Goal: Information Seeking & Learning: Learn about a topic

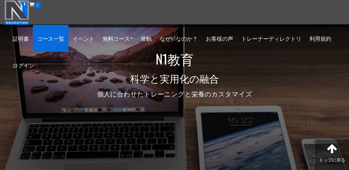
click at [51, 38] on font "コース一覧" at bounding box center [50, 38] width 27 height 7
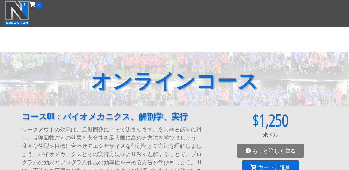
click at [9, 8] on img at bounding box center [16, 12] width 25 height 25
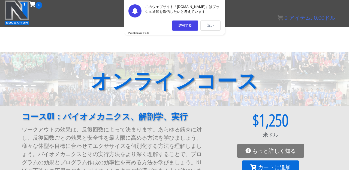
click at [212, 24] on font "近い" at bounding box center [210, 25] width 7 height 4
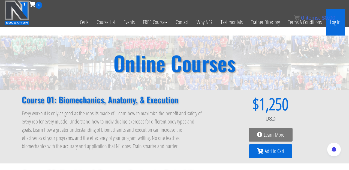
click at [338, 22] on link "Log In" at bounding box center [335, 22] width 19 height 27
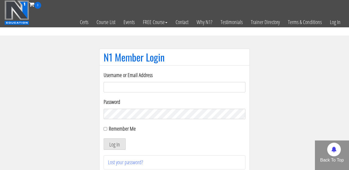
type input "noripy69696969@gmail.com"
click at [105, 130] on input "Remember Me" at bounding box center [106, 129] width 4 height 4
checkbox input "true"
click at [114, 144] on button "Log In" at bounding box center [115, 143] width 22 height 11
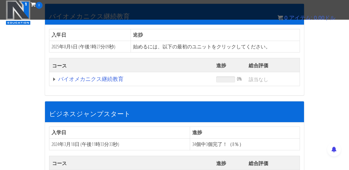
scroll to position [96, 0]
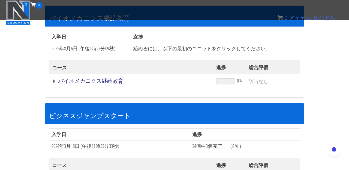
click at [97, 80] on font "バイオメカニクス継続教育" at bounding box center [90, 80] width 65 height 7
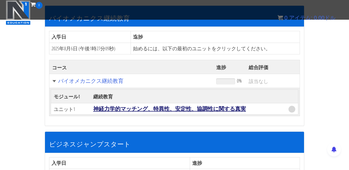
click at [111, 111] on font "神経力学的マッチング、特異性、安定性、協調性に関する真実" at bounding box center [169, 108] width 153 height 7
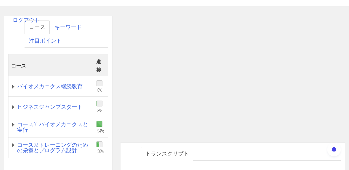
scroll to position [95, 0]
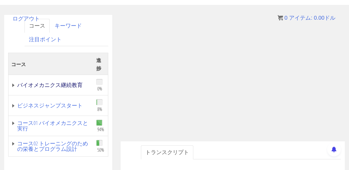
click at [61, 84] on font "バイオメカニクス継続教育" at bounding box center [49, 84] width 65 height 7
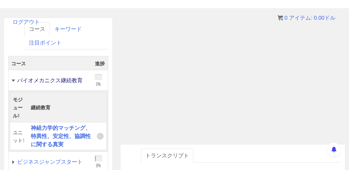
scroll to position [82, 0]
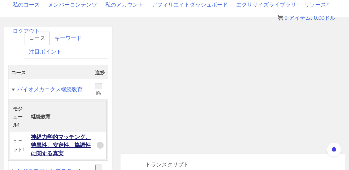
click at [49, 152] on font "神経力学的マッチング、特異性、安定性、協調性に関する真実" at bounding box center [61, 145] width 60 height 24
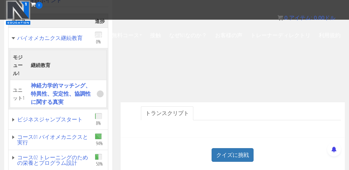
scroll to position [136, 0]
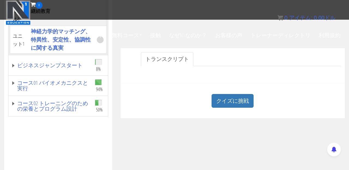
click at [179, 62] on link "トランスクリプト" at bounding box center [167, 59] width 52 height 14
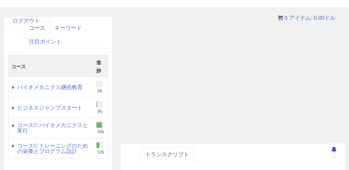
scroll to position [93, 0]
click at [261, 150] on ul "トランスクリプト" at bounding box center [241, 154] width 200 height 14
click at [288, 146] on div "トランスクリプト" at bounding box center [233, 160] width 225 height 35
click at [282, 151] on ul "トランスクリプト" at bounding box center [241, 154] width 200 height 14
click at [46, 145] on font "コース02 トレーニングのための栄養とプログラム設計" at bounding box center [52, 147] width 71 height 13
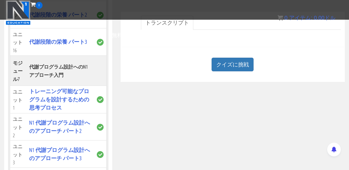
scroll to position [1151, 0]
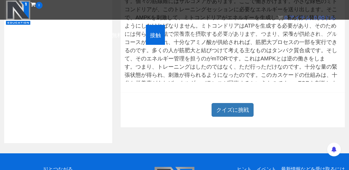
scroll to position [247, 0]
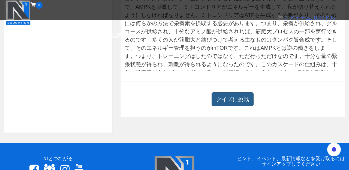
click at [227, 102] on font "クイズに挑戦" at bounding box center [232, 99] width 33 height 7
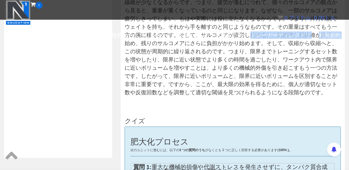
scroll to position [220, 0]
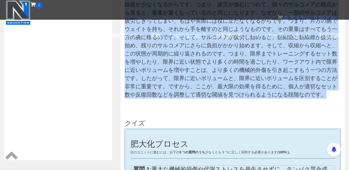
drag, startPoint x: 126, startPoint y: 58, endPoint x: 156, endPoint y: 94, distance: 47.2
click at [156, 94] on div "さあ、これから絵を描きます 適応への刺激が、 筋細胞内外の 様々な部位でどのように起こっているかを示す一連の出来事です。まずは 、それほどダメージを与えない …" at bounding box center [233, 43] width 216 height 109
copy div "さあ、これから絵を描きます 適応への刺激が、 筋細胞内外の 様々な部位でどのように起こっているかを示す一連の出来事です。まずは 、それほどダメージを与えない …"
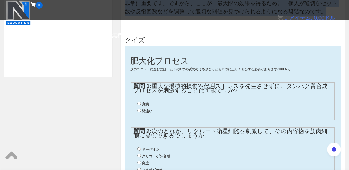
scroll to position [336, 0]
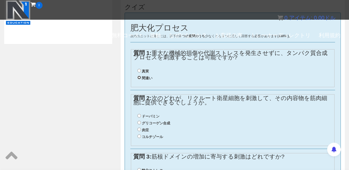
click at [139, 76] on input "間違い" at bounding box center [140, 78] width 4 height 4
radio input "true"
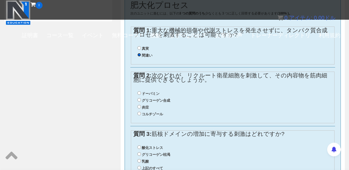
scroll to position [361, 0]
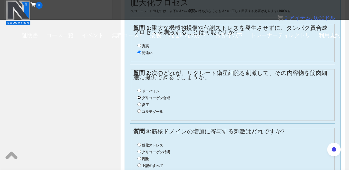
click at [139, 98] on input "グリコーゲン合成" at bounding box center [140, 98] width 4 height 4
radio input "true"
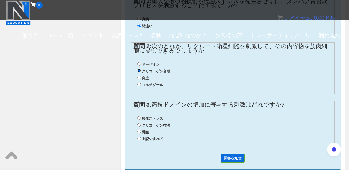
scroll to position [388, 0]
click at [138, 136] on input "上記のすべて" at bounding box center [140, 138] width 4 height 4
radio input "true"
click at [229, 160] on input "回答を送信" at bounding box center [233, 157] width 24 height 8
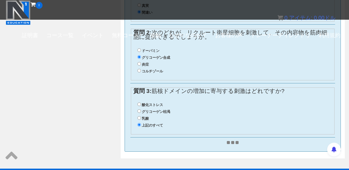
scroll to position [401, 0]
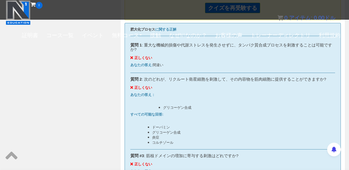
scroll to position [397, 0]
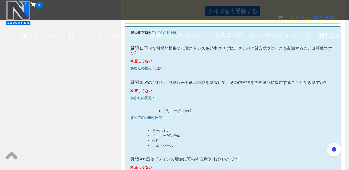
click at [232, 125] on div "すべての可能な回答: ドーパミン グリコーゲン合成 炎症 コルチゾール" at bounding box center [232, 131] width 205 height 32
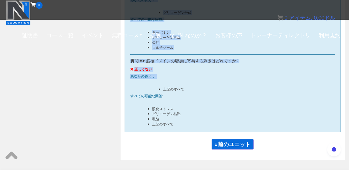
scroll to position [492, 0]
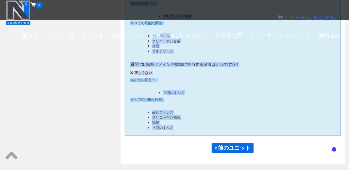
drag, startPoint x: 132, startPoint y: 61, endPoint x: 181, endPoint y: 132, distance: 86.9
click at [181, 132] on div "肥大化プロセス に関する正解 質問 1 : 重大な機械的損傷や代謝ストレスを発生させずに、タンパク質合成プロセスを刺激することは可能ですか? 正しくない あな…" at bounding box center [233, 34] width 216 height 204
copy div "質問 1 : 重大な機械的損傷や代謝ストレスを発生させずに、タンパク質合成プロセスを刺激することは可能ですか? 正しくない あなたの答え: 間違い 質問 2 …"
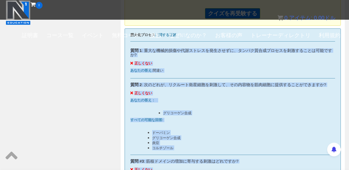
scroll to position [359, 0]
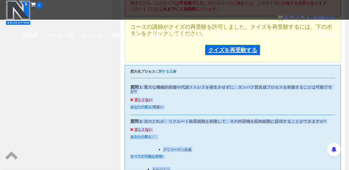
click at [238, 47] on font "クイズを再受験する" at bounding box center [232, 49] width 49 height 7
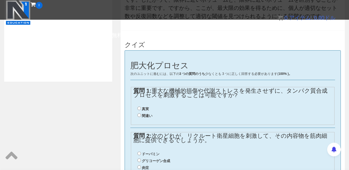
scroll to position [299, 0]
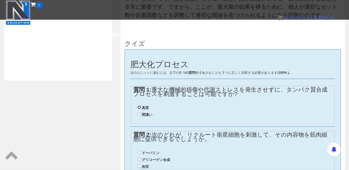
click at [139, 108] on input "真実" at bounding box center [140, 107] width 4 height 4
radio input "true"
click at [140, 114] on input "間違い" at bounding box center [140, 114] width 4 height 4
radio input "true"
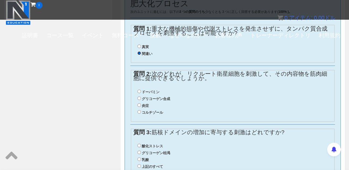
scroll to position [366, 0]
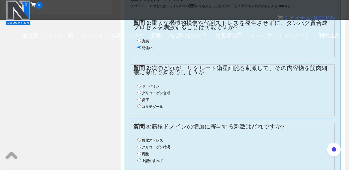
click at [141, 100] on li "炎症" at bounding box center [235, 99] width 195 height 7
click at [138, 98] on input "炎症" at bounding box center [140, 99] width 4 height 4
radio input "true"
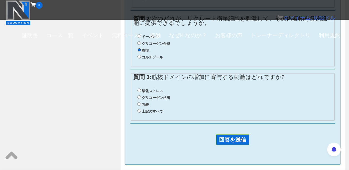
scroll to position [422, 0]
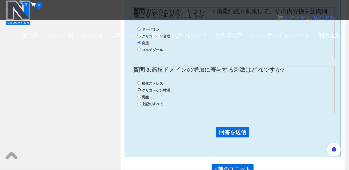
click at [139, 91] on input "グリコーゲン枯渇" at bounding box center [140, 90] width 4 height 4
radio input "true"
click at [139, 84] on input "酸化ストレス" at bounding box center [140, 83] width 4 height 4
radio input "true"
click at [229, 128] on input "回答を送信" at bounding box center [232, 132] width 33 height 10
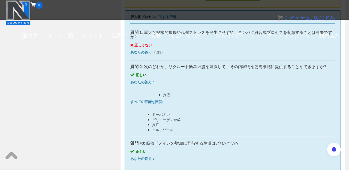
scroll to position [351, 0]
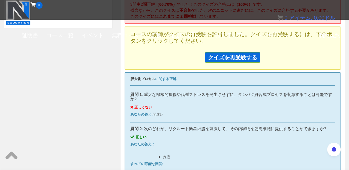
click at [242, 56] on font "クイズを再受験する" at bounding box center [232, 56] width 49 height 7
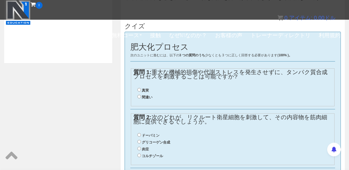
scroll to position [319, 0]
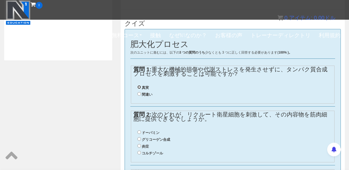
click at [138, 85] on input "真実" at bounding box center [140, 87] width 4 height 4
radio input "true"
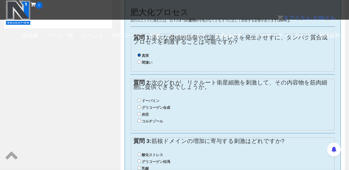
scroll to position [369, 0]
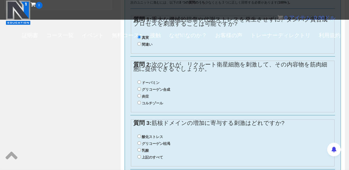
click at [139, 99] on li "炎症" at bounding box center [235, 96] width 195 height 7
click at [140, 95] on input "炎症" at bounding box center [140, 96] width 4 height 4
radio input "true"
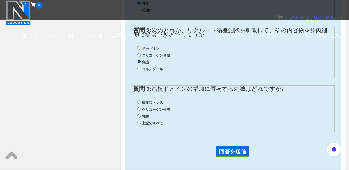
scroll to position [408, 0]
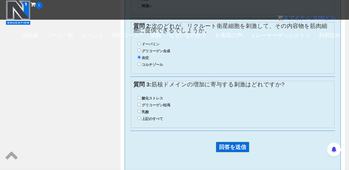
click at [142, 98] on font "酸化ストレス" at bounding box center [152, 98] width 21 height 5
click at [141, 98] on input "酸化ストレス" at bounding box center [140, 98] width 4 height 4
radio input "true"
click at [225, 149] on input "回答を送信" at bounding box center [232, 147] width 33 height 10
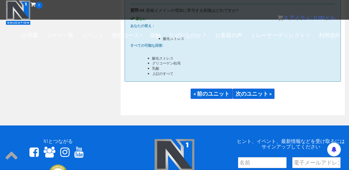
scroll to position [494, 0]
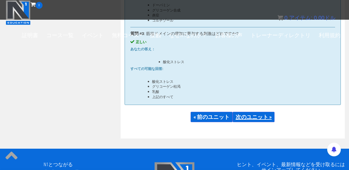
click at [245, 118] on font "次のユニット »" at bounding box center [254, 116] width 36 height 7
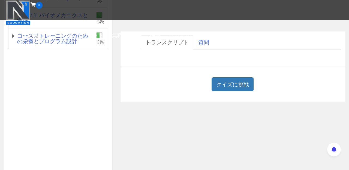
scroll to position [123, 0]
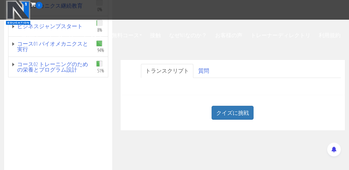
click at [178, 72] on font "トランスクリプト" at bounding box center [167, 70] width 44 height 7
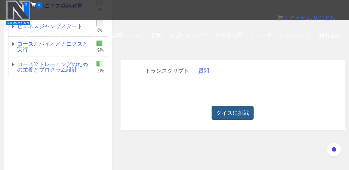
click at [233, 115] on font "クイズに挑戦" at bounding box center [232, 112] width 33 height 7
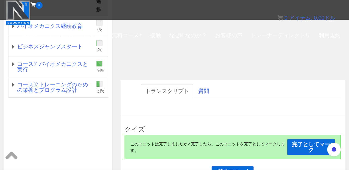
scroll to position [103, 0]
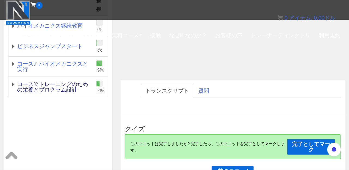
click at [14, 85] on link "コース02 トレーニングのための栄養とプログラム設計" at bounding box center [51, 86] width 80 height 11
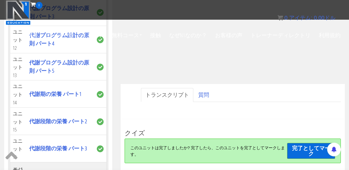
scroll to position [1126, 0]
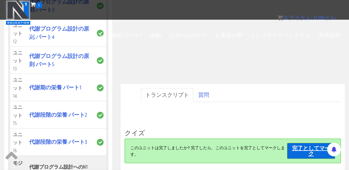
click at [303, 151] on link "完了としてマーク" at bounding box center [311, 151] width 48 height 16
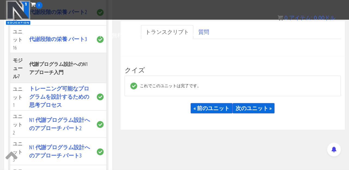
scroll to position [1169, 0]
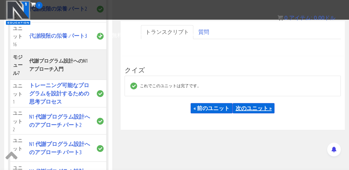
click at [253, 106] on font "次のユニット »" at bounding box center [254, 107] width 36 height 7
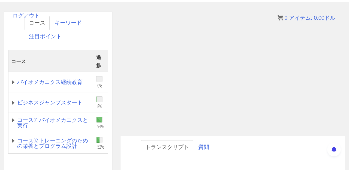
scroll to position [96, 0]
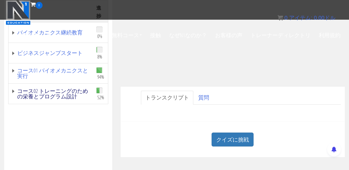
click at [65, 97] on font "コース02 トレーニングのための栄養とプログラム設計" at bounding box center [52, 93] width 71 height 13
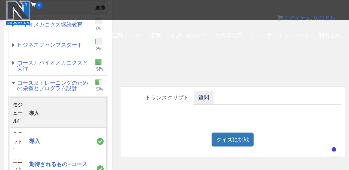
click at [202, 97] on font "質問" at bounding box center [203, 97] width 11 height 7
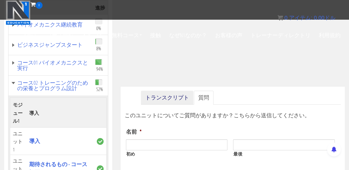
click at [173, 98] on font "トランスクリプト" at bounding box center [167, 97] width 44 height 7
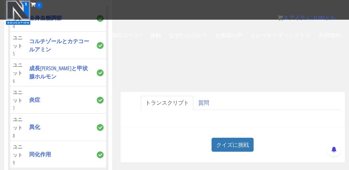
scroll to position [150, 0]
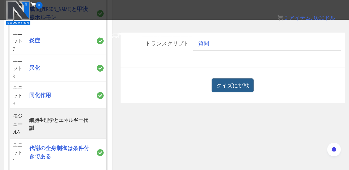
click at [237, 85] on font "クイズに挑戦" at bounding box center [232, 85] width 33 height 7
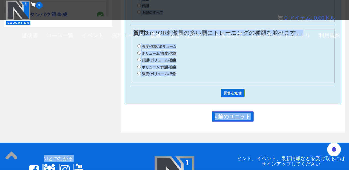
scroll to position [358, 0]
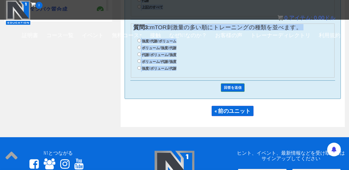
drag, startPoint x: 130, startPoint y: 47, endPoint x: 213, endPoint y: 85, distance: 91.3
copy div "緊張パート2 次のユニットに進むには、以下の 3 つの質問のうち 少なくとも 3 つに正しく回答する必要があります ( 100% )。 質問1: 強度と代謝に…"
